Goal: Information Seeking & Learning: Learn about a topic

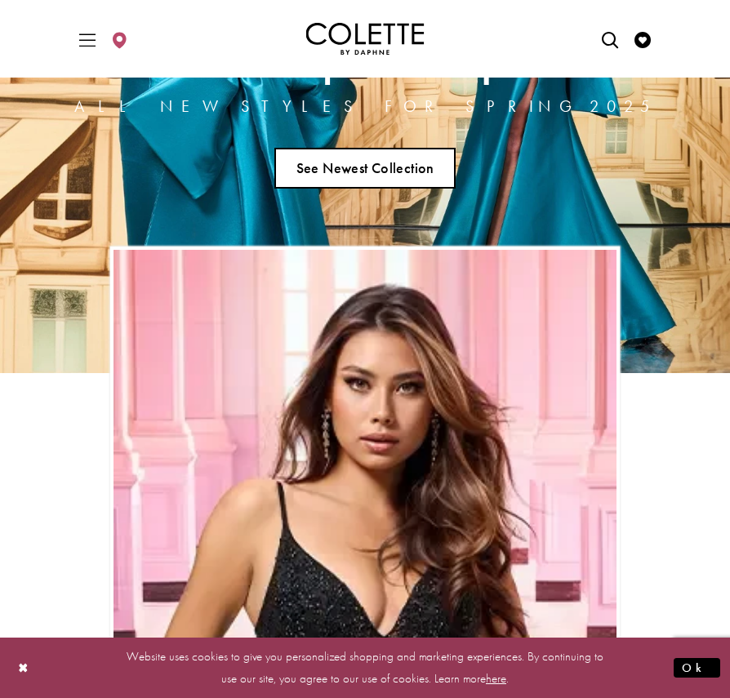
click at [365, 181] on link "See Newest Collection" at bounding box center [364, 168] width 181 height 41
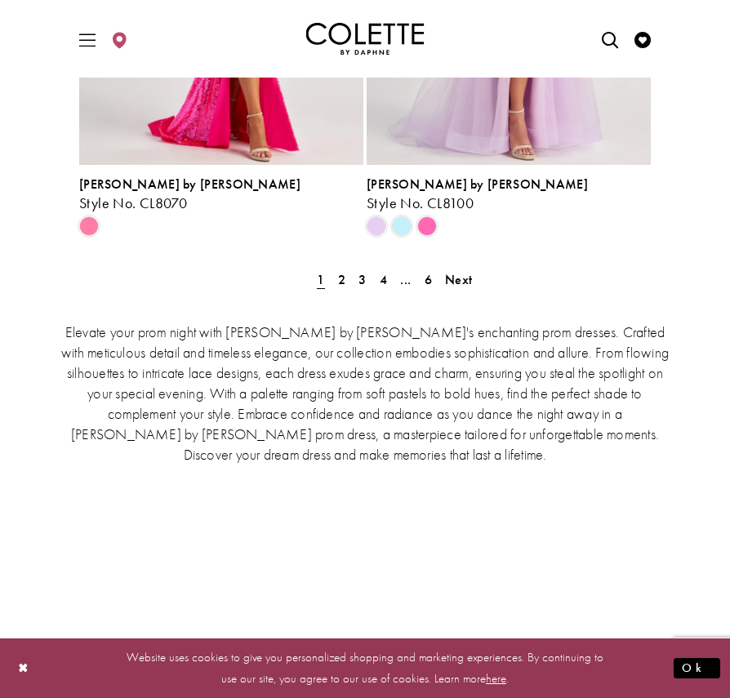
scroll to position [3749, 0]
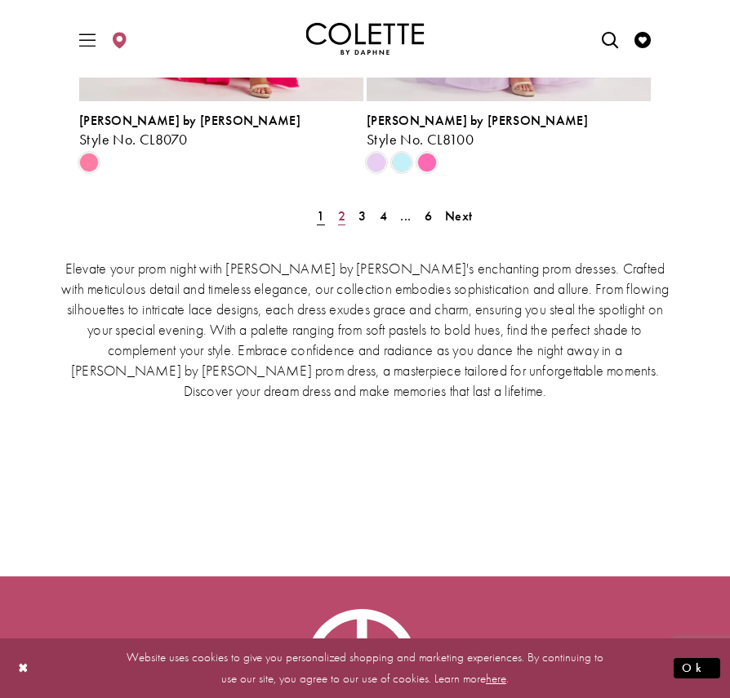
click at [345, 204] on link "2" at bounding box center [341, 216] width 17 height 24
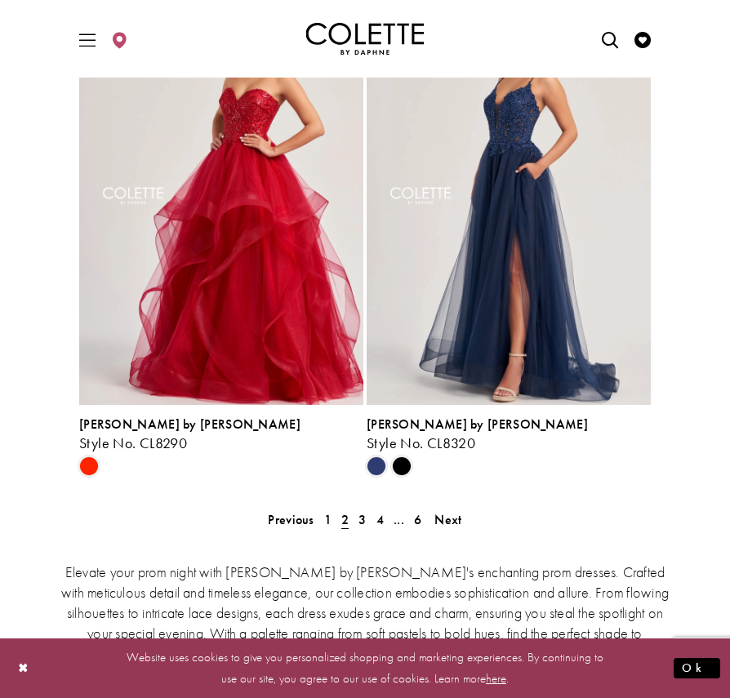
scroll to position [3760, 0]
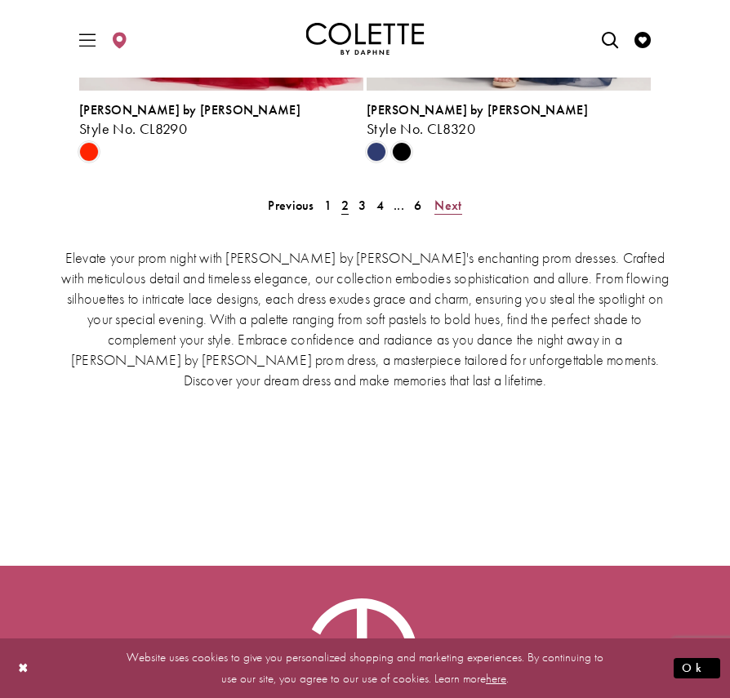
click at [459, 197] on span "Next" at bounding box center [447, 205] width 27 height 17
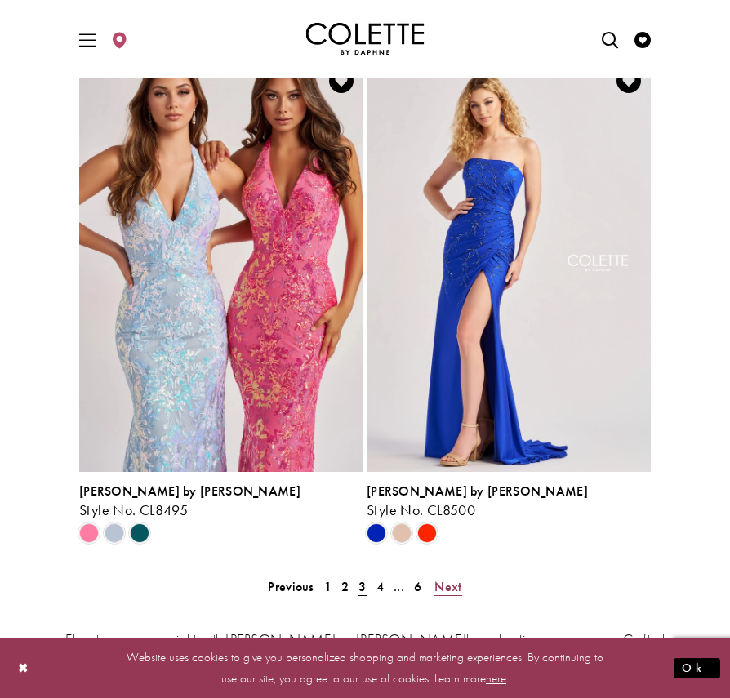
scroll to position [3804, 0]
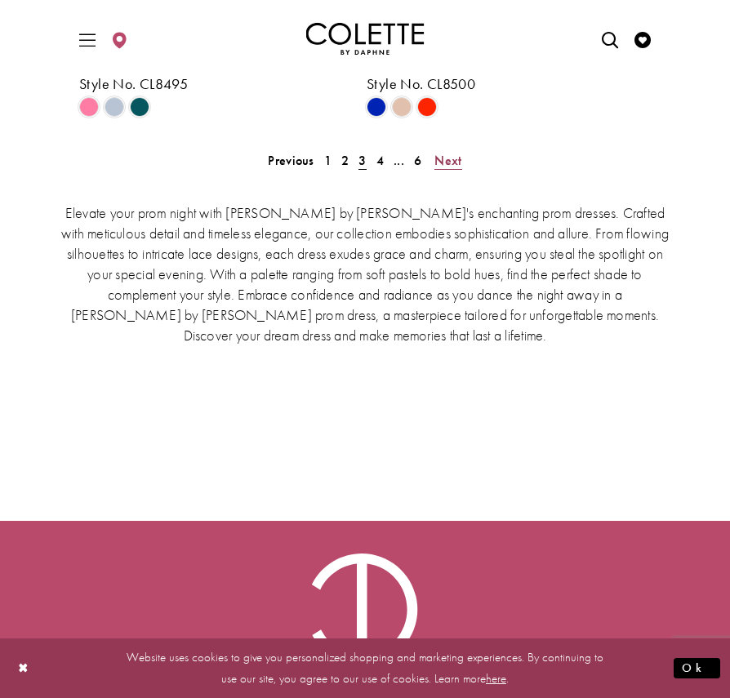
click at [437, 152] on span "Next" at bounding box center [447, 160] width 27 height 17
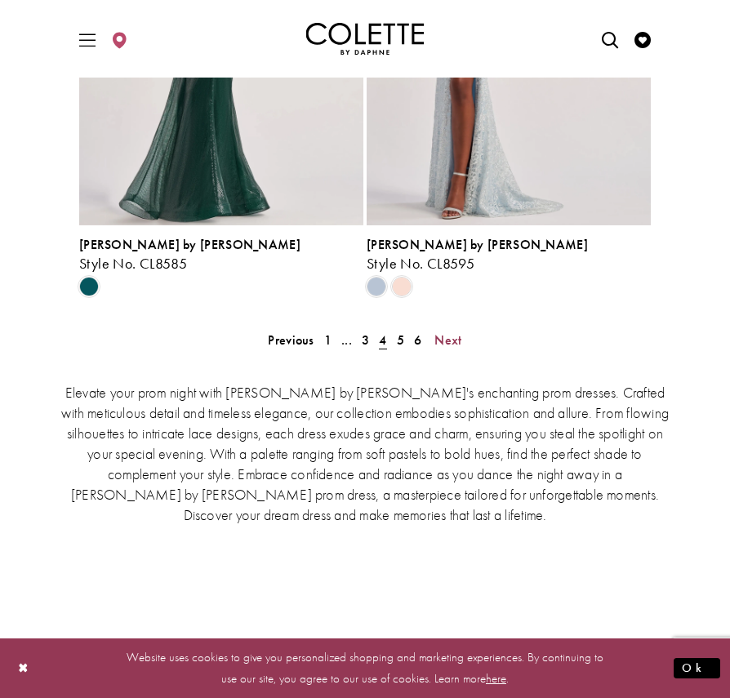
scroll to position [3618, 0]
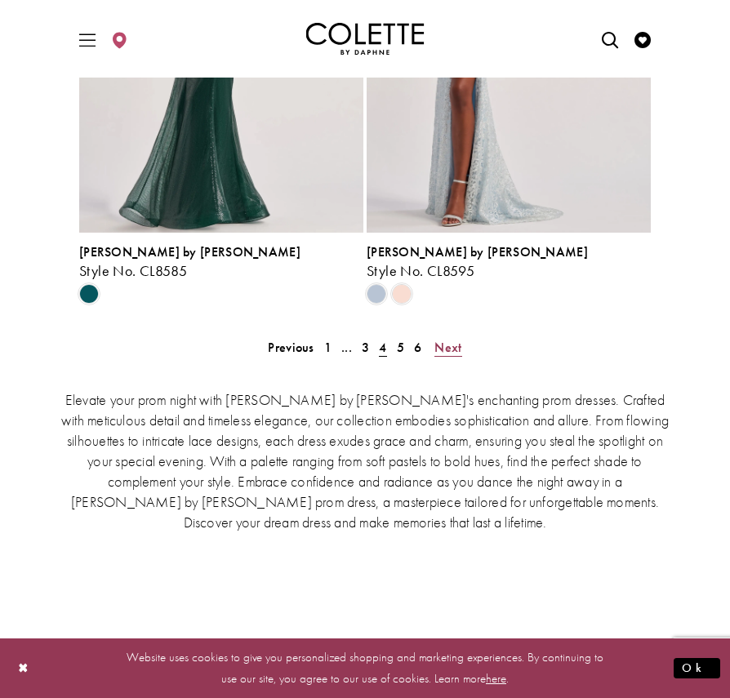
click at [449, 339] on span "Next" at bounding box center [447, 347] width 27 height 17
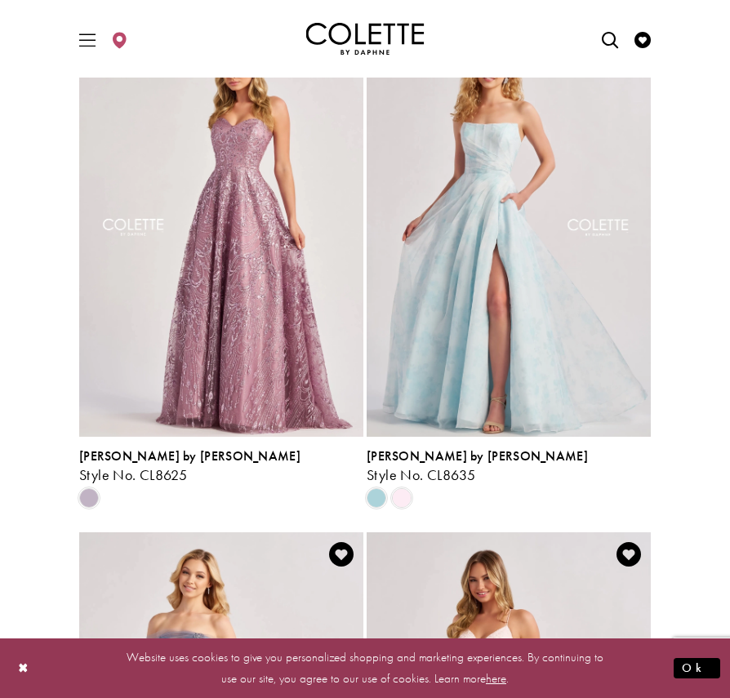
scroll to position [1379, 0]
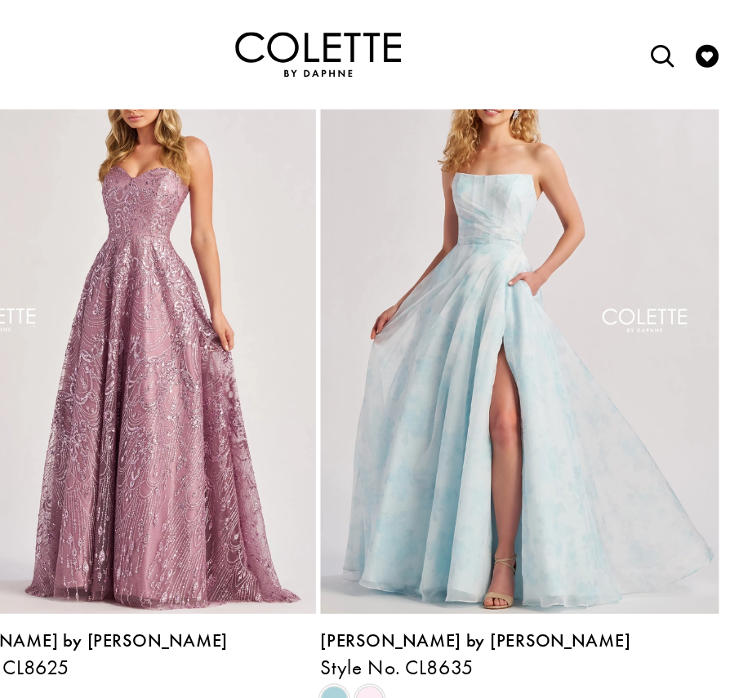
click at [484, 278] on img "Visit Colette by Daphne Style No. CL8635 Page" at bounding box center [508, 230] width 284 height 413
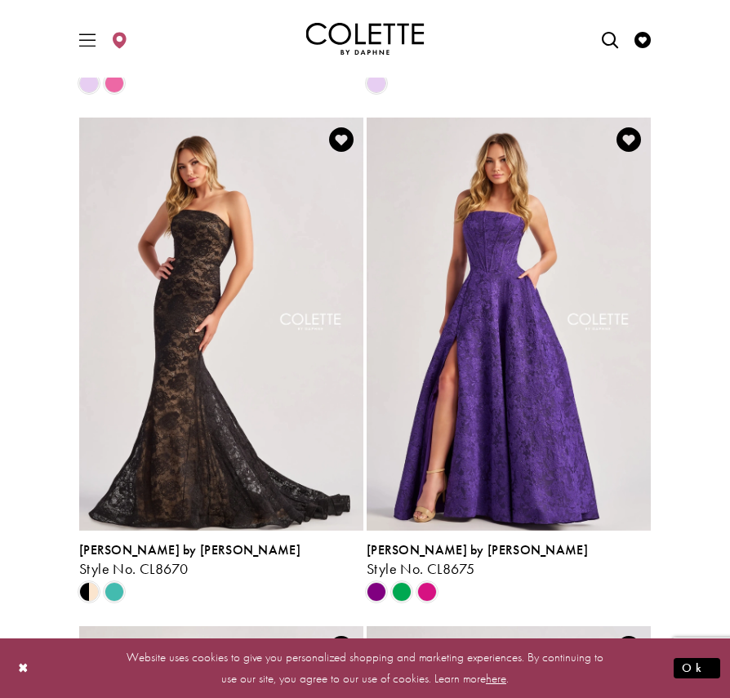
scroll to position [2808, 0]
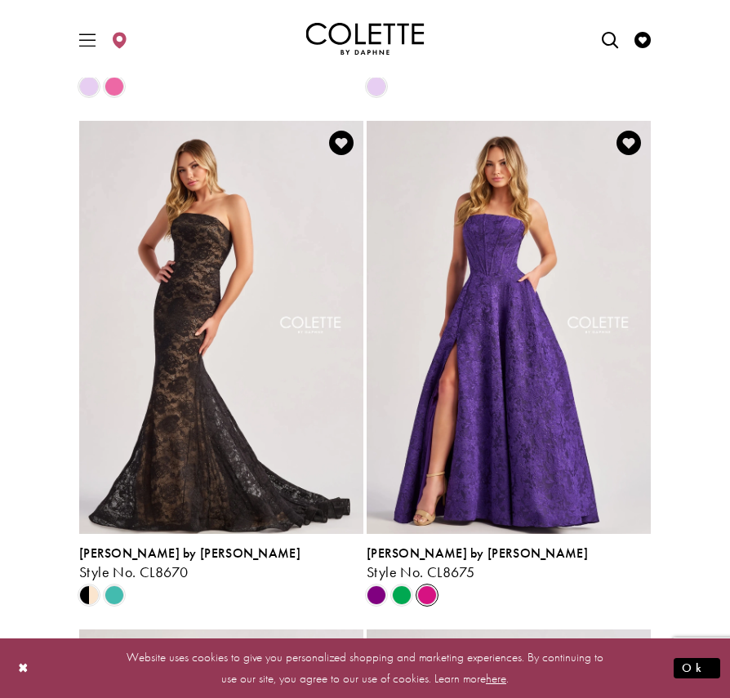
click at [425, 585] on span "Product List" at bounding box center [427, 595] width 20 height 20
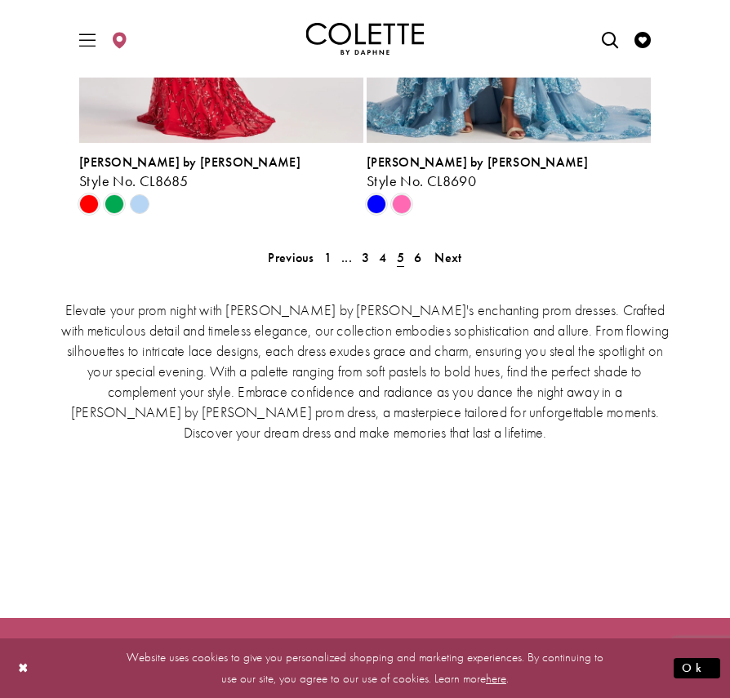
scroll to position [3596, 0]
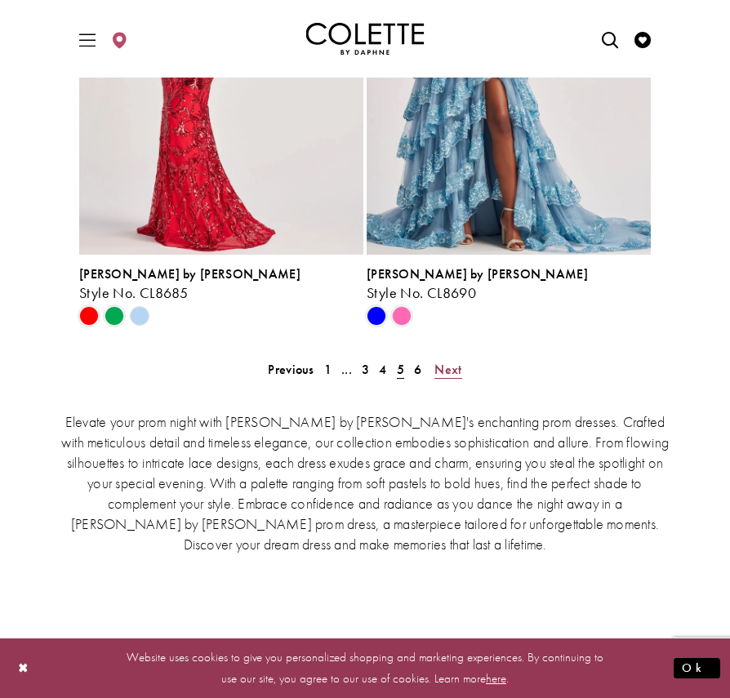
click at [444, 361] on span "Next" at bounding box center [447, 369] width 27 height 17
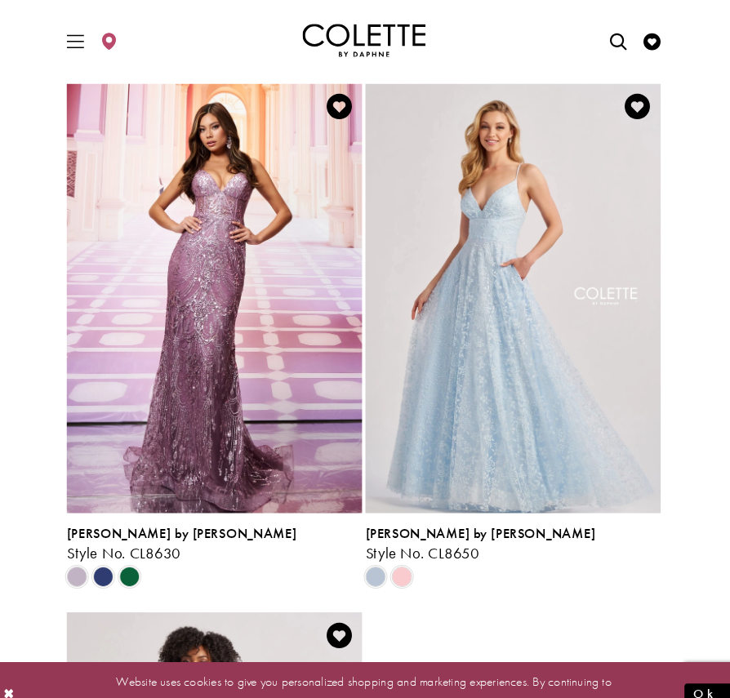
scroll to position [2330, 0]
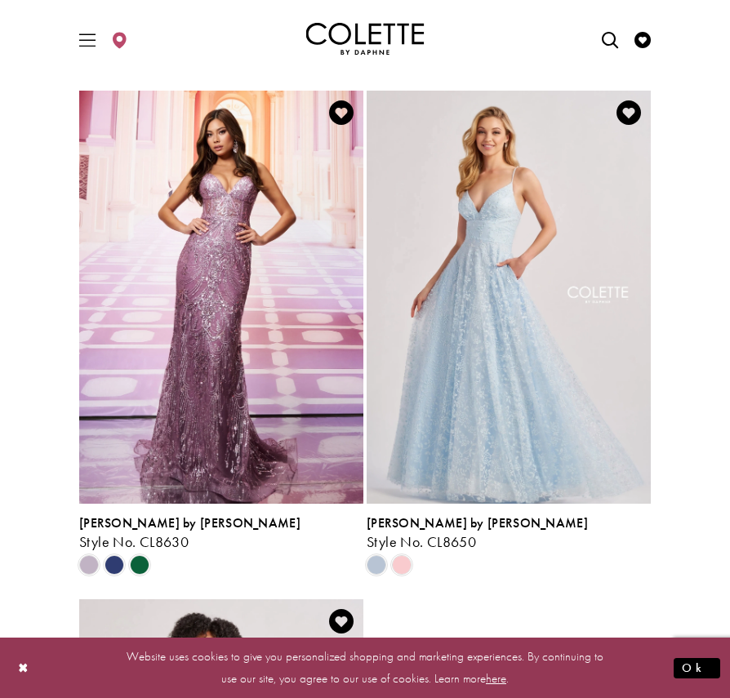
click at [511, 263] on img "Visit Colette by Daphne Style No. CL8650 Page" at bounding box center [508, 297] width 284 height 413
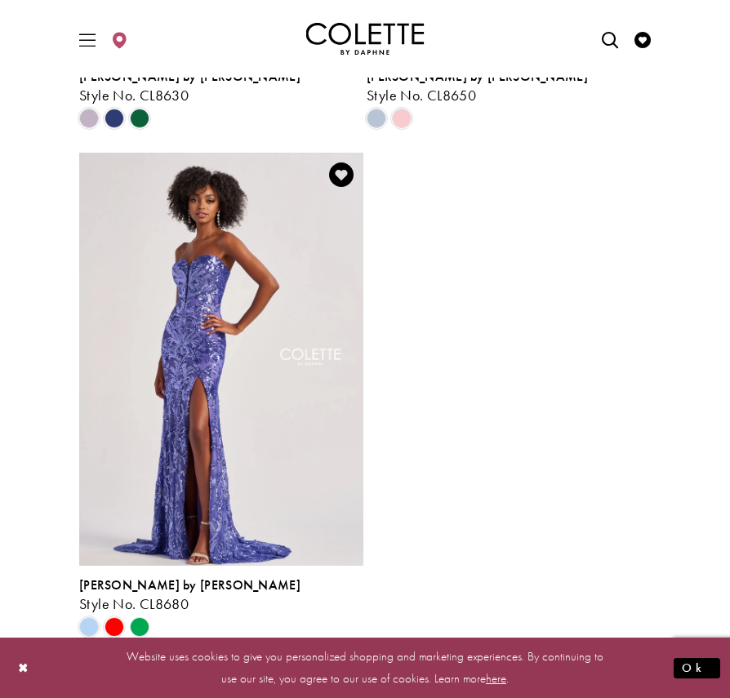
scroll to position [3013, 0]
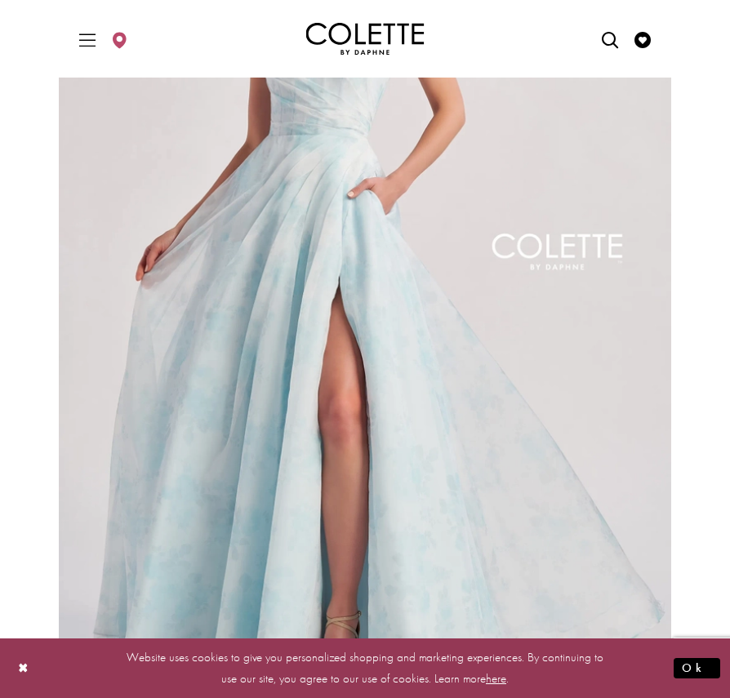
scroll to position [242, 0]
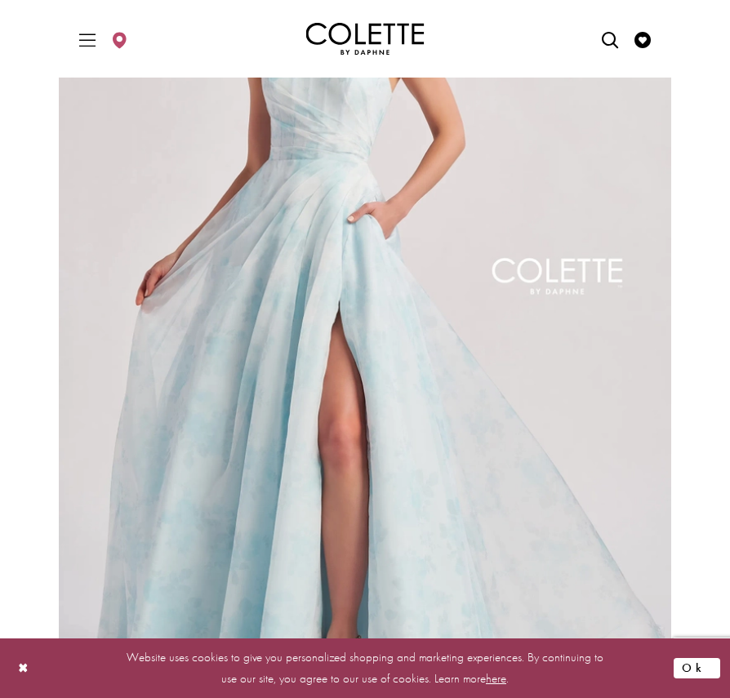
click at [702, 663] on button "Ok" at bounding box center [696, 668] width 47 height 20
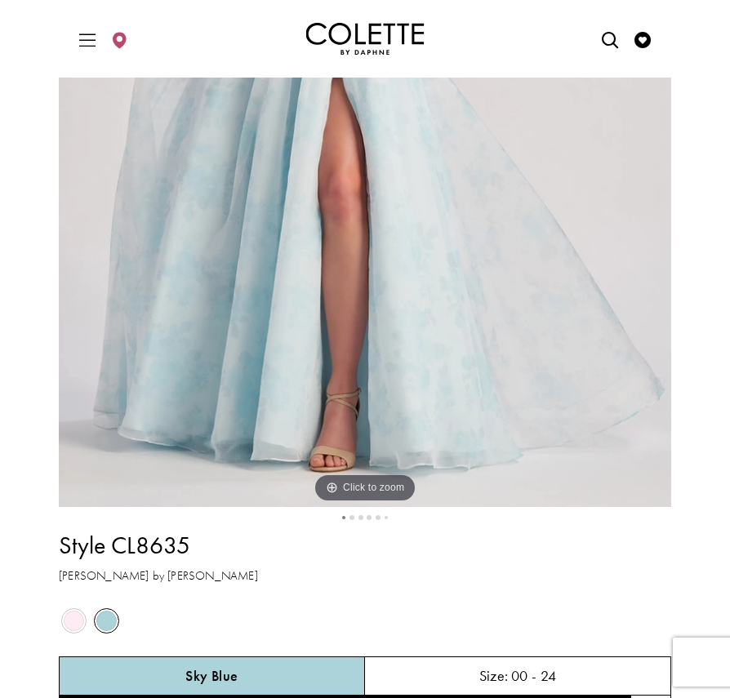
scroll to position [490, 0]
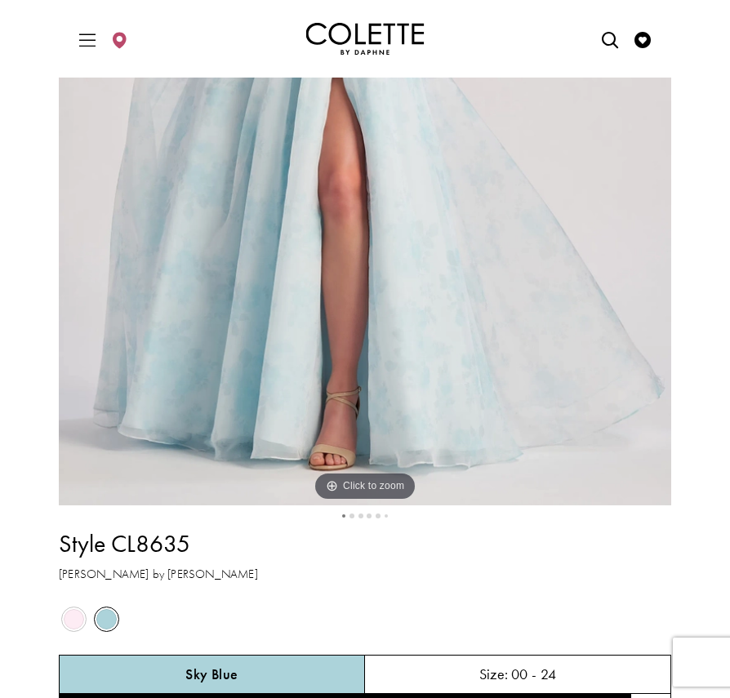
click at [365, 489] on img "Full size Style CL8635 Colette by Daphne #0 default Sky Blue frontface vertical…" at bounding box center [365, 46] width 612 height 918
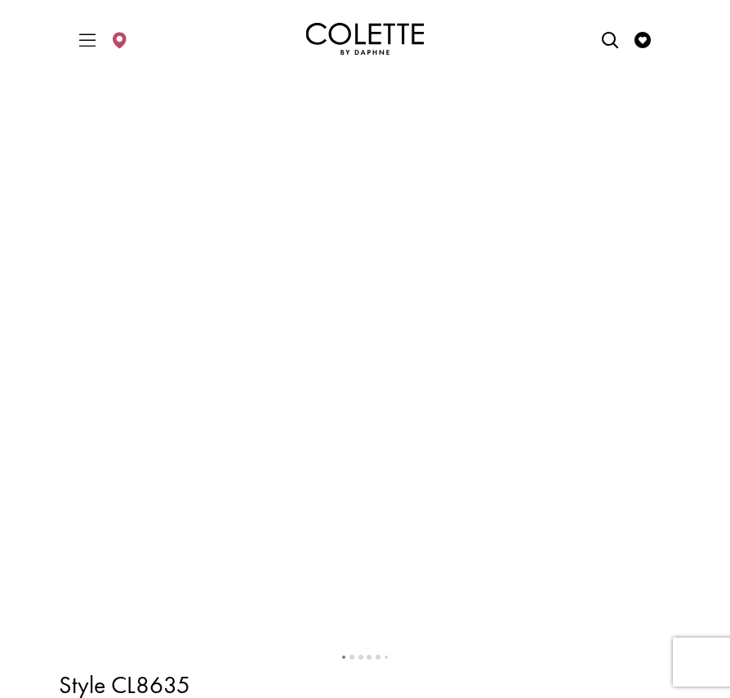
scroll to position [0, 0]
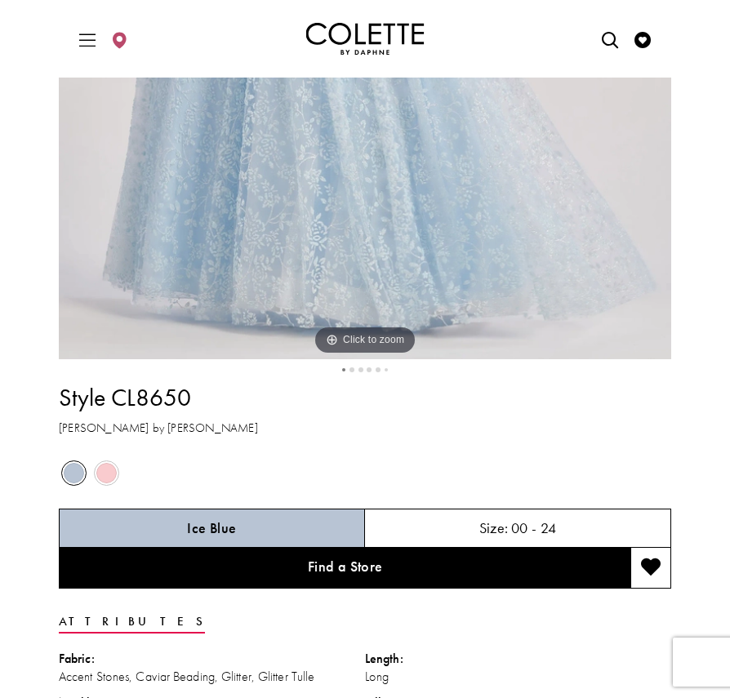
scroll to position [673, 0]
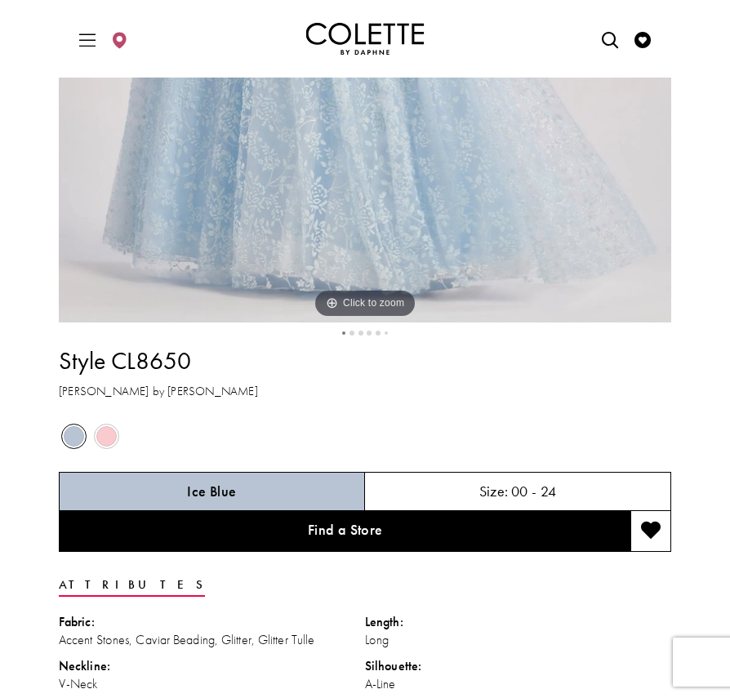
click at [349, 332] on button "2" at bounding box center [351, 333] width 5 height 5
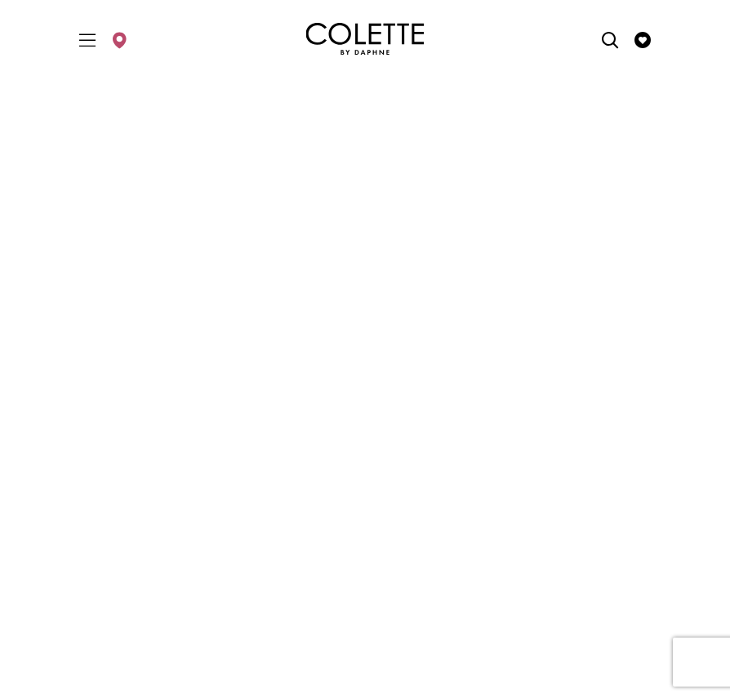
scroll to position [270, 0]
